Goal: Find specific page/section: Find specific page/section

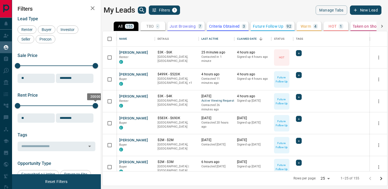
scroll to position [140, 285]
click at [133, 97] on button "[PERSON_NAME]" at bounding box center [133, 96] width 29 height 5
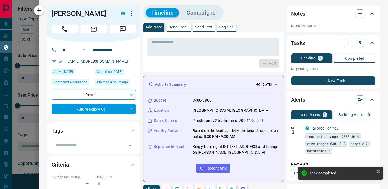
click at [41, 10] on icon "button" at bounding box center [39, 10] width 4 height 4
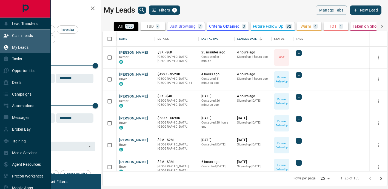
click at [17, 35] on p "Claim Leads" at bounding box center [22, 35] width 21 height 4
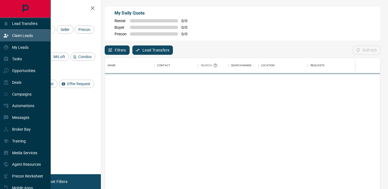
scroll to position [143, 275]
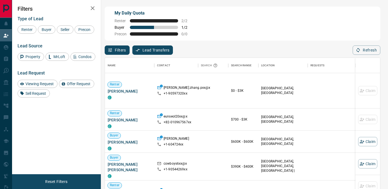
click at [115, 48] on button "Filters" at bounding box center [117, 50] width 25 height 9
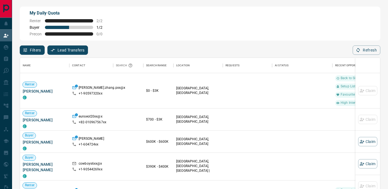
scroll to position [143, 360]
click at [36, 50] on button "Filters" at bounding box center [32, 50] width 25 height 9
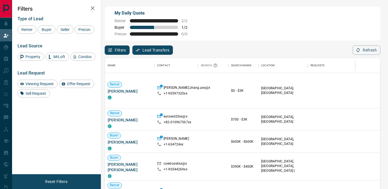
scroll to position [143, 275]
click at [45, 29] on span "Buyer" at bounding box center [47, 29] width 14 height 4
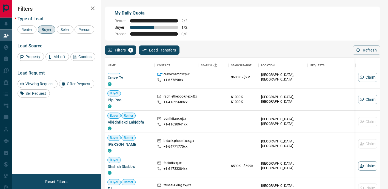
scroll to position [0, 0]
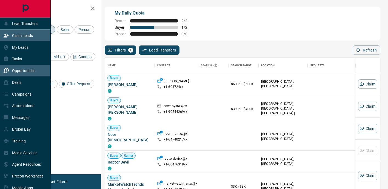
click at [17, 73] on div "Opportunities" at bounding box center [19, 70] width 32 height 9
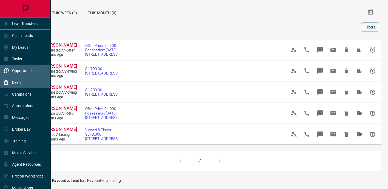
click at [16, 82] on p "Deals" at bounding box center [16, 82] width 9 height 4
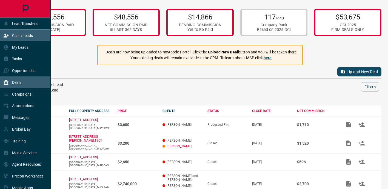
click at [18, 36] on p "Claim Leads" at bounding box center [22, 35] width 21 height 4
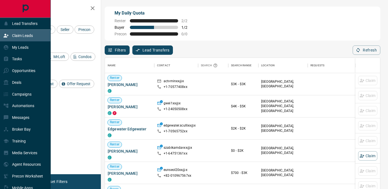
scroll to position [143, 275]
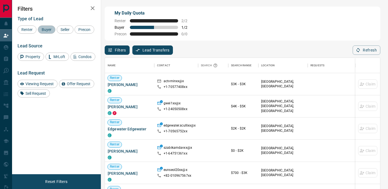
click at [46, 31] on span "Buyer" at bounding box center [47, 29] width 14 height 4
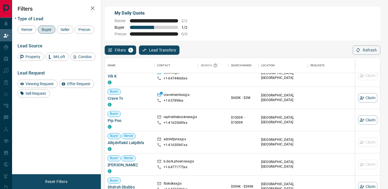
scroll to position [0, 0]
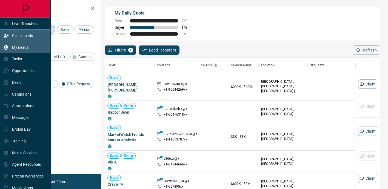
click at [17, 49] on p "My Leads" at bounding box center [20, 47] width 16 height 4
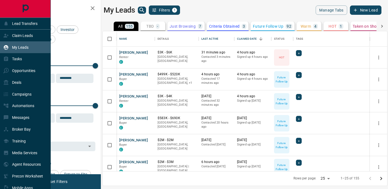
scroll to position [140, 285]
click at [19, 24] on p "Lead Transfers" at bounding box center [24, 23] width 25 height 4
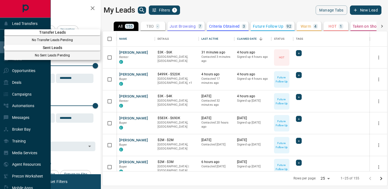
click at [42, 5] on div at bounding box center [194, 94] width 388 height 189
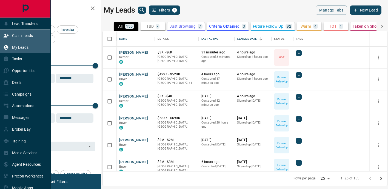
click at [21, 34] on p "Claim Leads" at bounding box center [22, 35] width 21 height 4
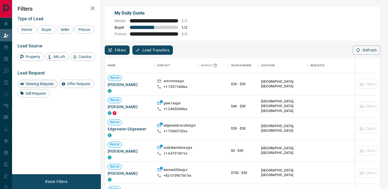
click at [52, 86] on span "Viewing Request" at bounding box center [40, 84] width 32 height 4
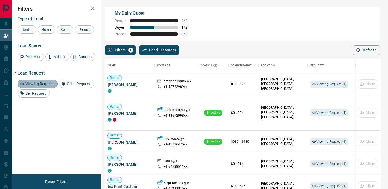
click at [39, 86] on span "Viewing Request" at bounding box center [40, 84] width 32 height 4
click at [46, 29] on span "Buyer" at bounding box center [47, 29] width 14 height 4
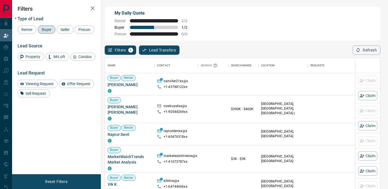
scroll to position [143, 275]
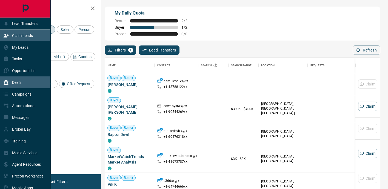
click at [21, 79] on div "Deals" at bounding box center [12, 82] width 18 height 9
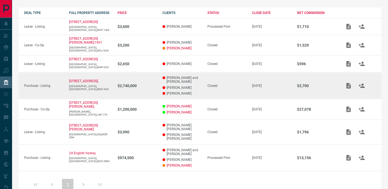
scroll to position [106, 0]
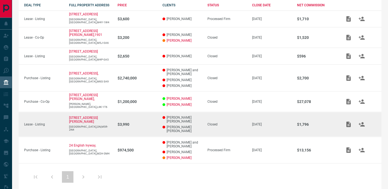
click at [127, 122] on p "$3,990" at bounding box center [137, 124] width 39 height 4
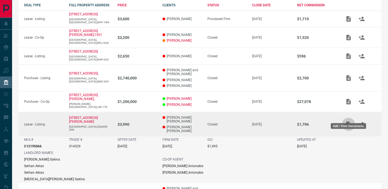
click at [346, 121] on icon "Add / View Documents" at bounding box center [348, 124] width 7 height 7
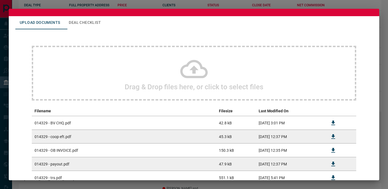
scroll to position [0, 0]
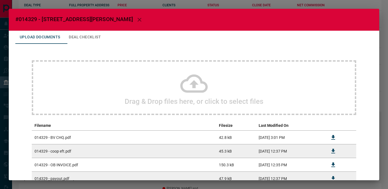
click at [136, 19] on icon "button" at bounding box center [139, 19] width 7 height 7
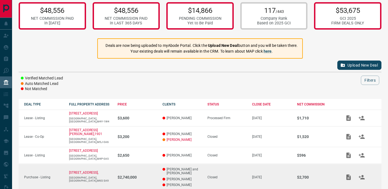
scroll to position [4, 0]
